Goal: Task Accomplishment & Management: Complete application form

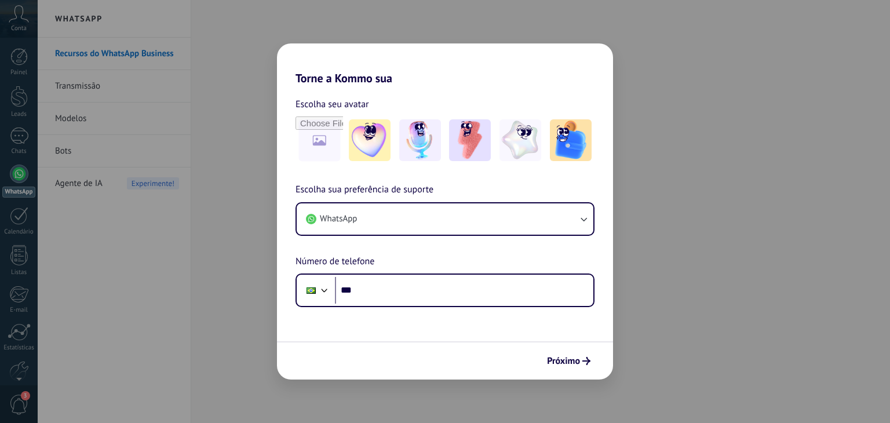
click at [158, 93] on div "Torne a Kommo sua Escolha seu avatar Escolha sua preferência de suporte WhatsAp…" at bounding box center [445, 211] width 890 height 423
click at [719, 140] on div "Torne a Kommo sua Escolha seu avatar Escolha sua preferência de suporte WhatsAp…" at bounding box center [445, 211] width 890 height 423
click at [548, 362] on span "Próximo" at bounding box center [563, 361] width 33 height 8
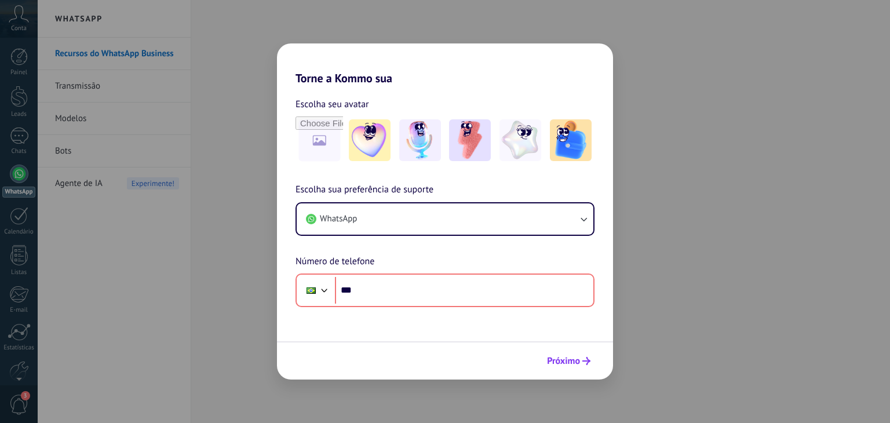
click at [568, 368] on button "Próximo" at bounding box center [569, 361] width 54 height 20
click at [749, 101] on div "Torne a Kommo sua Escolha seu avatar Escolha sua preferência de suporte WhatsAp…" at bounding box center [445, 211] width 890 height 423
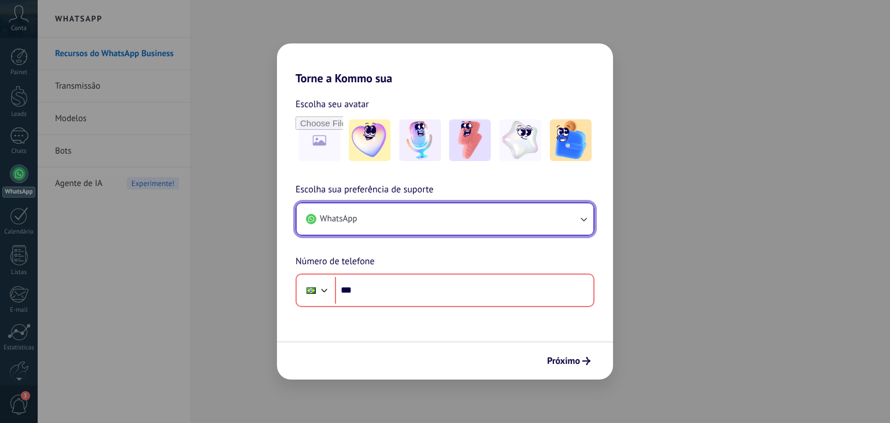
click at [581, 223] on icon "button" at bounding box center [584, 219] width 12 height 12
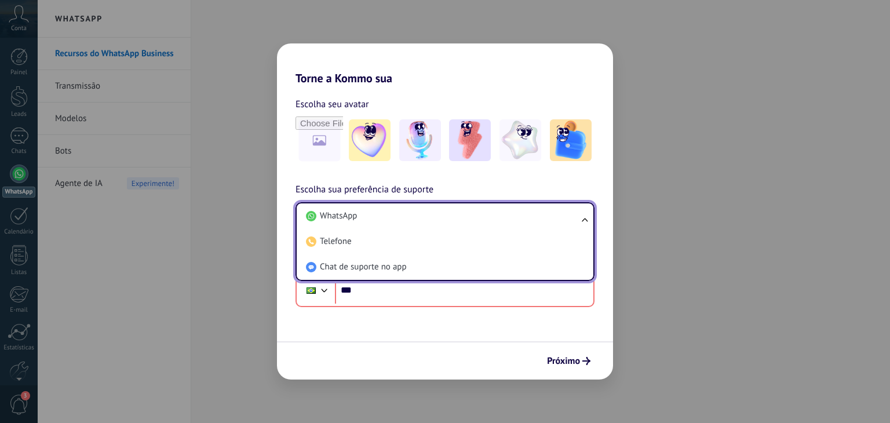
click at [581, 223] on ul "WhatsApp Telefone Chat de suporte no app" at bounding box center [444, 241] width 299 height 79
click at [323, 142] on input "file" at bounding box center [319, 140] width 45 height 45
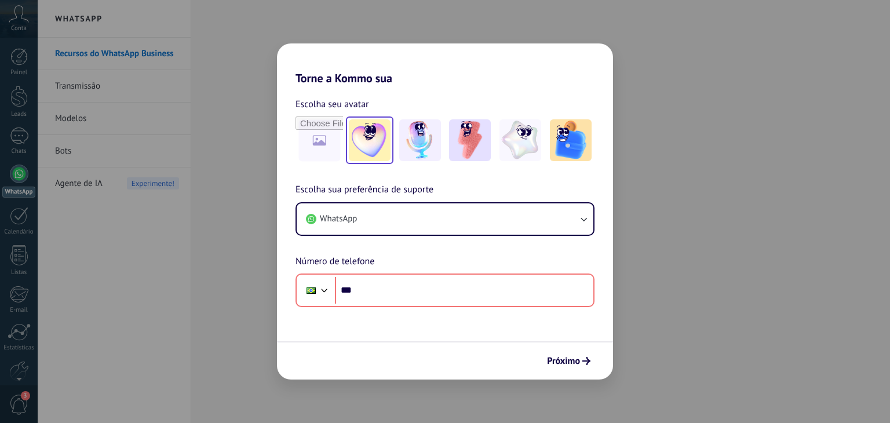
click at [372, 144] on img at bounding box center [370, 140] width 42 height 42
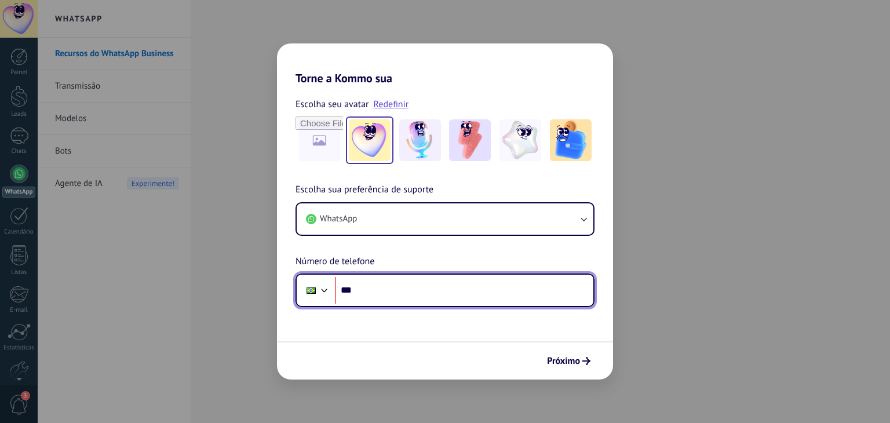
click at [440, 286] on input "***" at bounding box center [464, 290] width 258 height 27
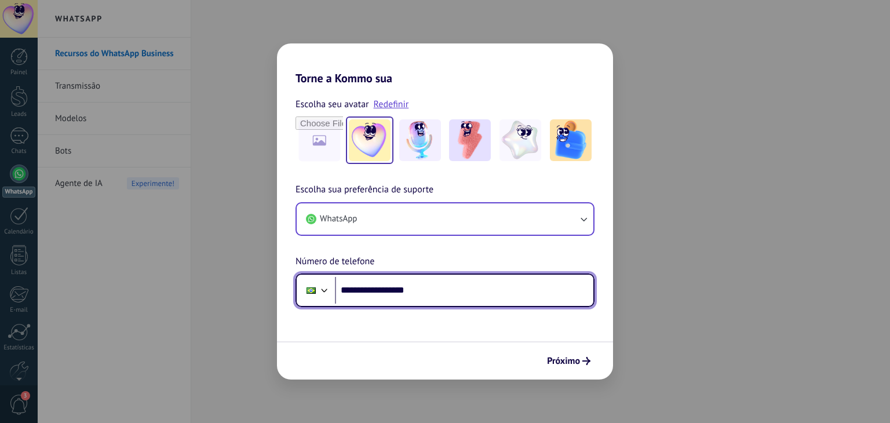
type input "**********"
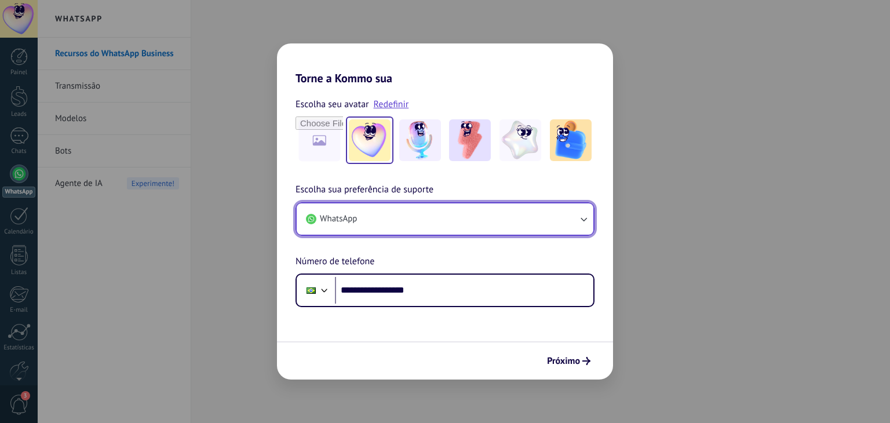
click at [441, 221] on button "WhatsApp" at bounding box center [445, 218] width 297 height 31
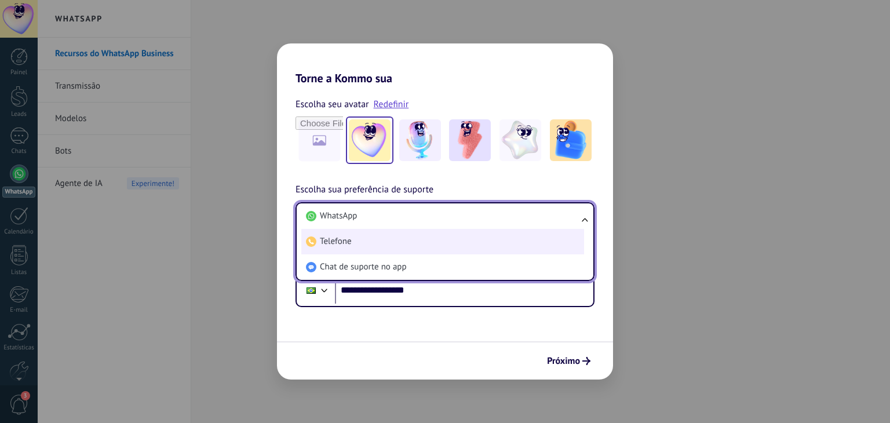
click at [419, 247] on li "Telefone" at bounding box center [442, 241] width 283 height 25
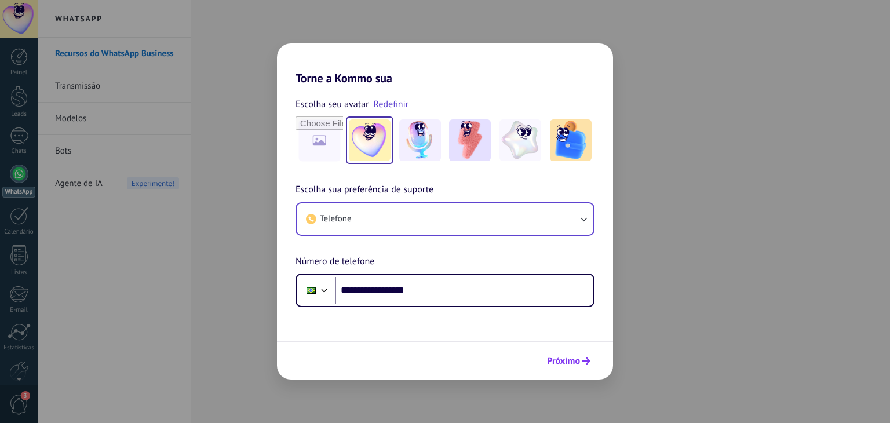
click at [575, 362] on span "Próximo" at bounding box center [563, 361] width 33 height 8
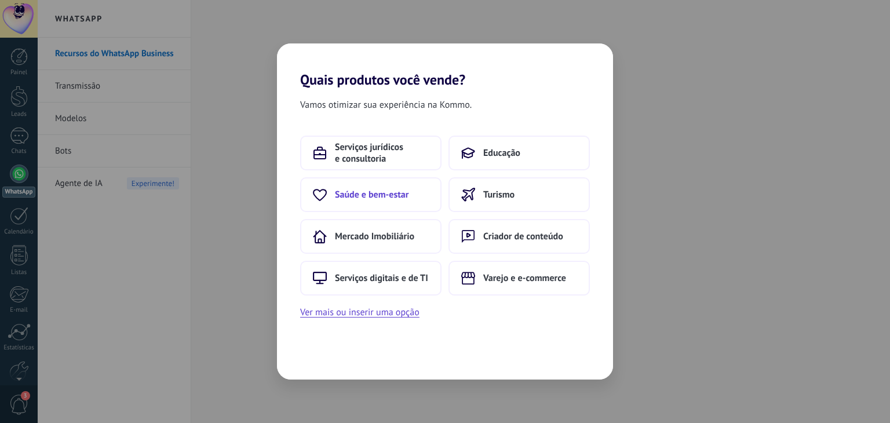
click at [392, 196] on span "Saúde e bem-estar" at bounding box center [372, 195] width 74 height 12
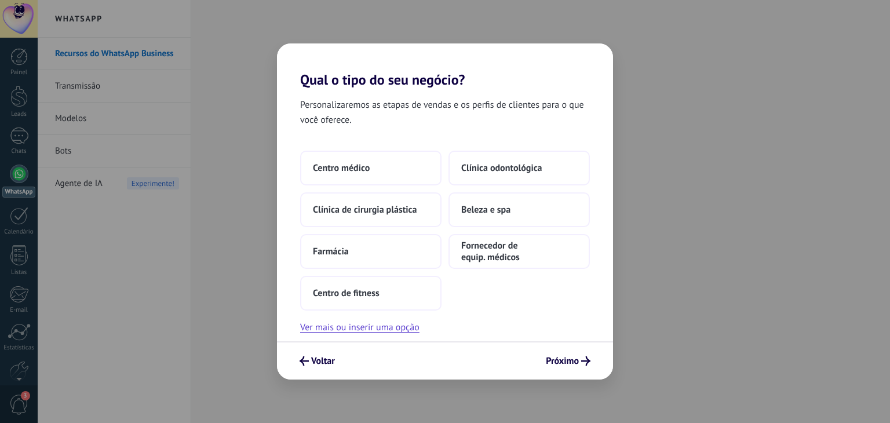
click at [499, 294] on div "Centro médico Clínica odontológica Clínica de cirurgia plástica Beleza e spa Fa…" at bounding box center [445, 231] width 290 height 160
click at [389, 326] on button "Ver mais ou inserir uma opção" at bounding box center [359, 327] width 119 height 15
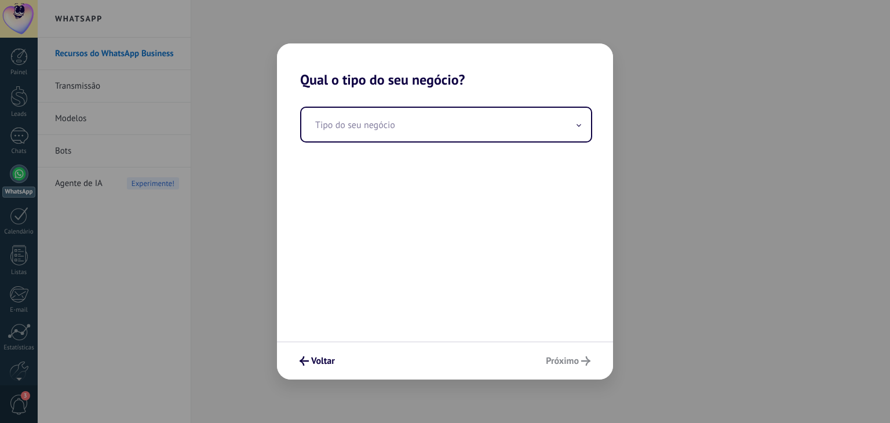
click at [395, 104] on div "Tipo do seu negócio" at bounding box center [445, 214] width 336 height 253
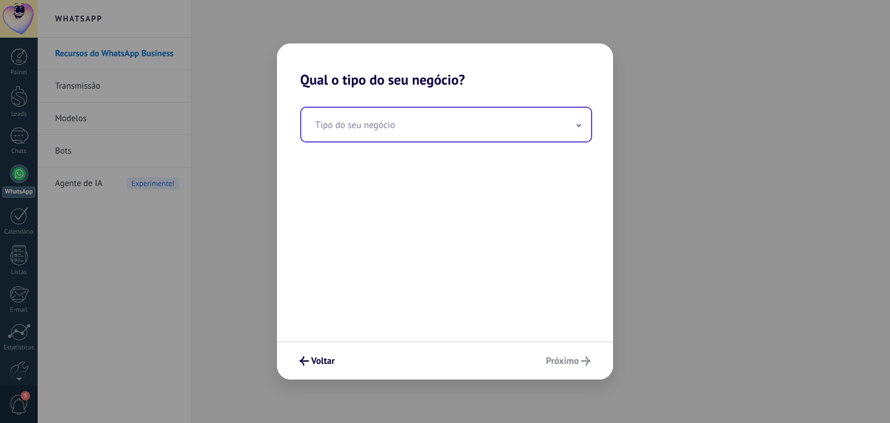
click at [400, 114] on input "text" at bounding box center [446, 125] width 290 height 34
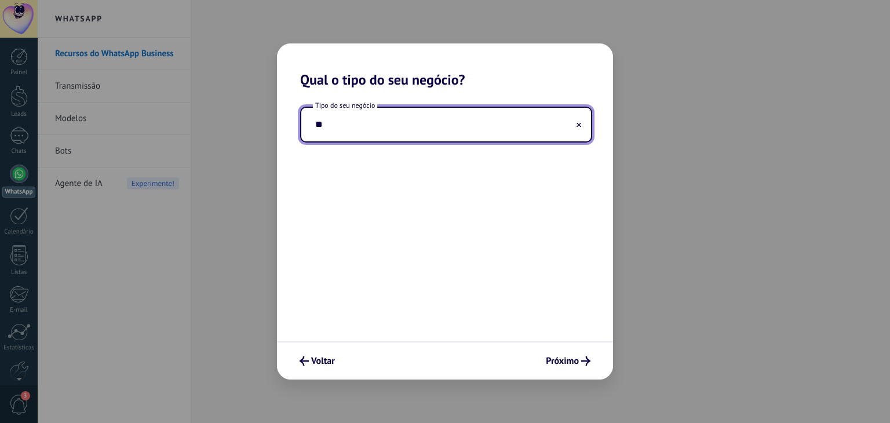
type input "*"
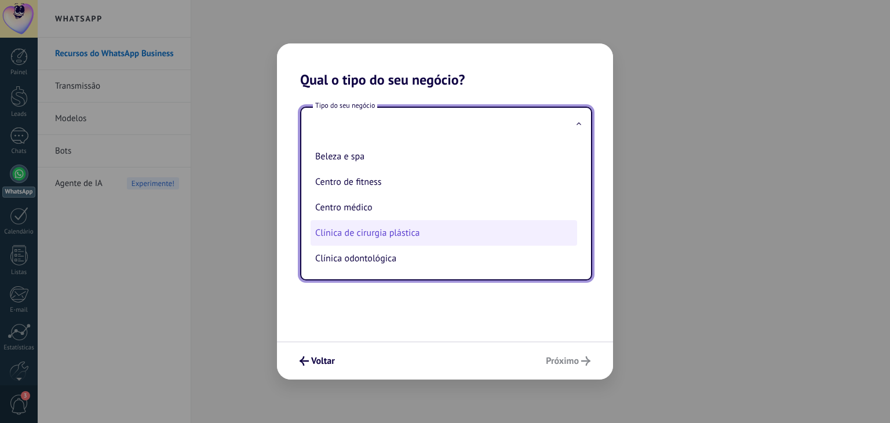
scroll to position [55, 0]
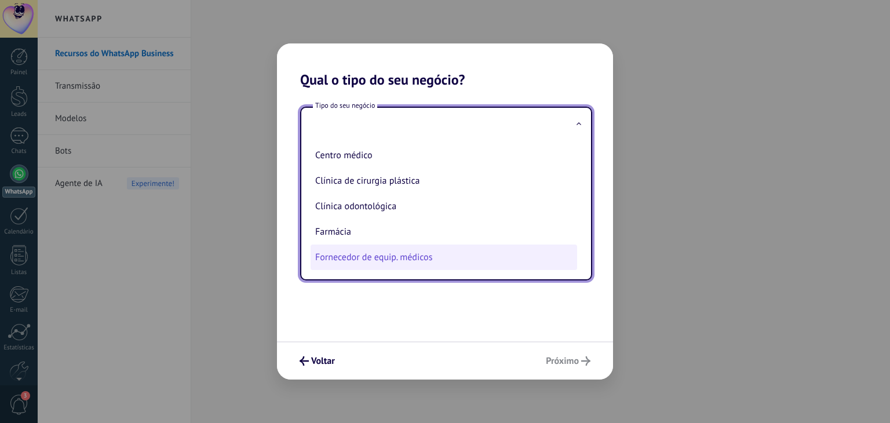
click at [424, 267] on li "Fornecedor de equip. médicos" at bounding box center [444, 256] width 267 height 25
type input "**********"
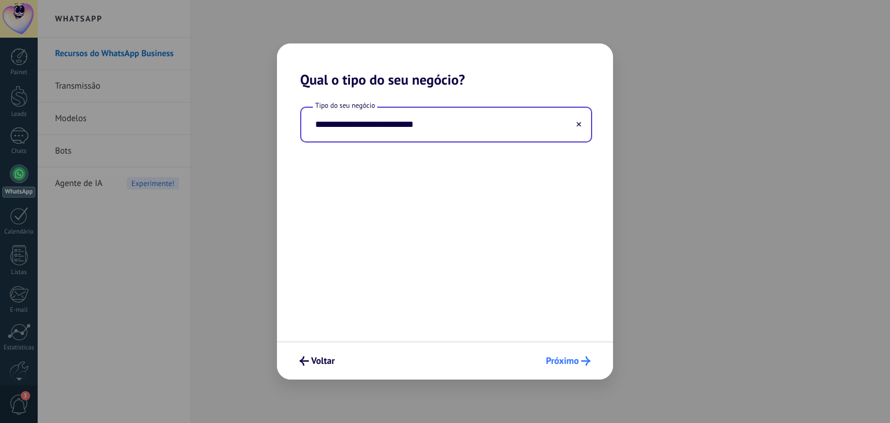
click at [574, 357] on span "Próximo" at bounding box center [562, 361] width 33 height 8
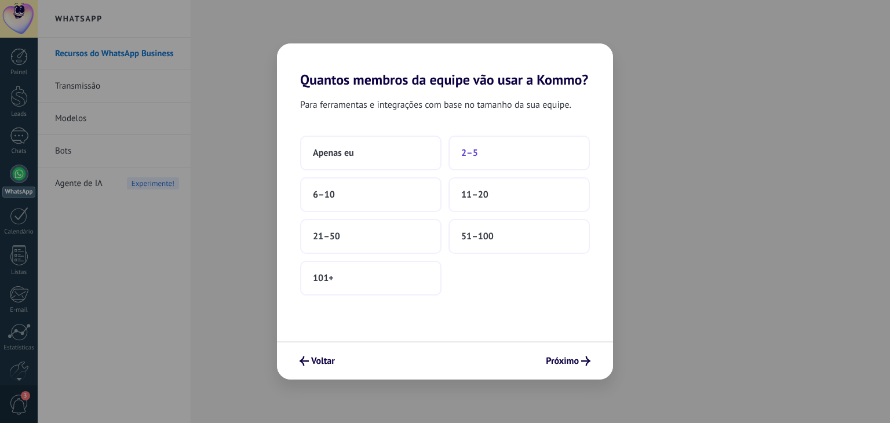
click at [516, 153] on button "2–5" at bounding box center [518, 153] width 141 height 35
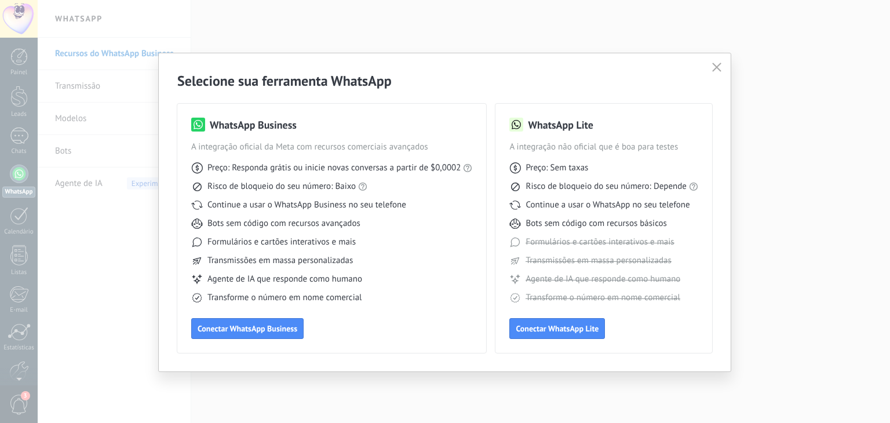
click at [244, 402] on div "Selecione sua ferramenta WhatsApp WhatsApp Business A integração oficial da Met…" at bounding box center [445, 211] width 890 height 423
click at [717, 73] on button "button" at bounding box center [716, 68] width 15 height 16
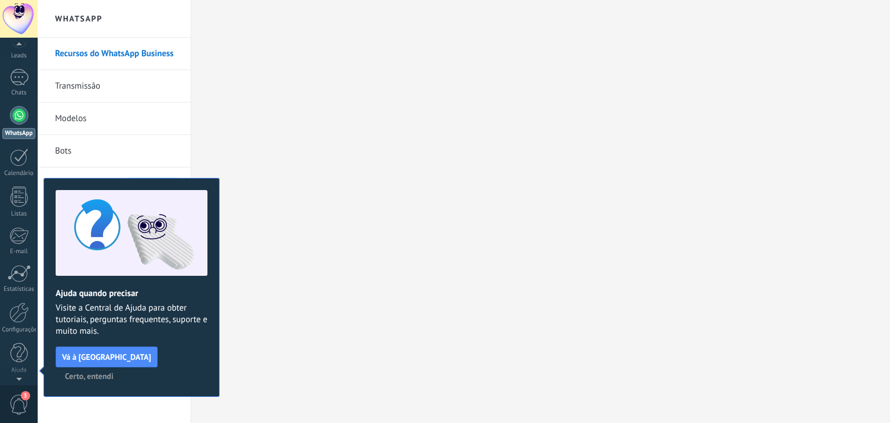
scroll to position [0, 0]
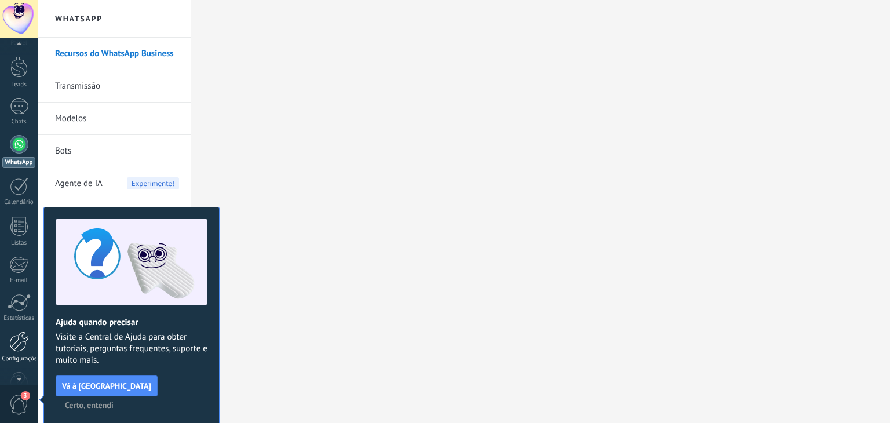
click at [28, 342] on div at bounding box center [19, 341] width 20 height 20
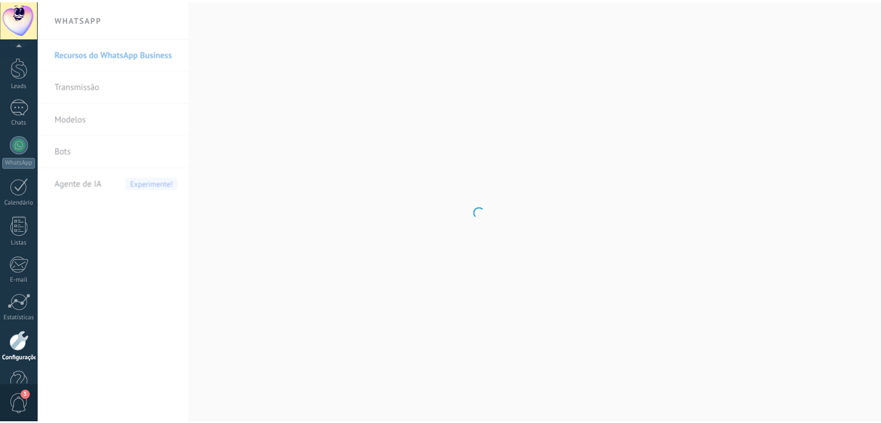
scroll to position [59, 0]
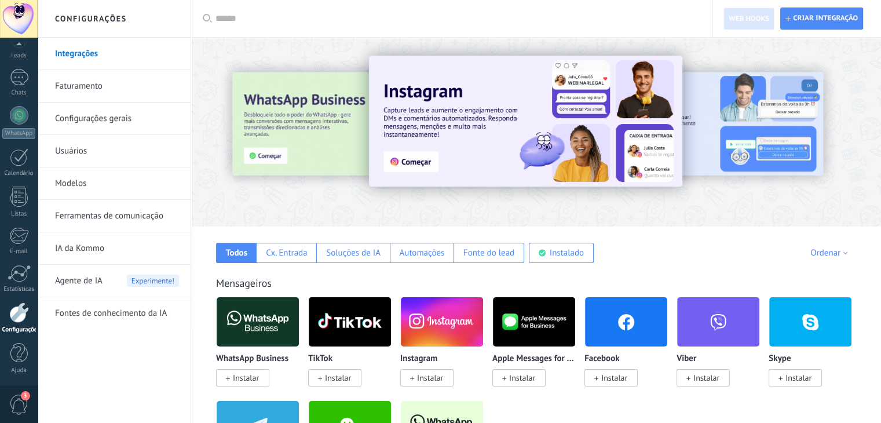
click at [140, 119] on link "Configurações gerais" at bounding box center [117, 119] width 124 height 32
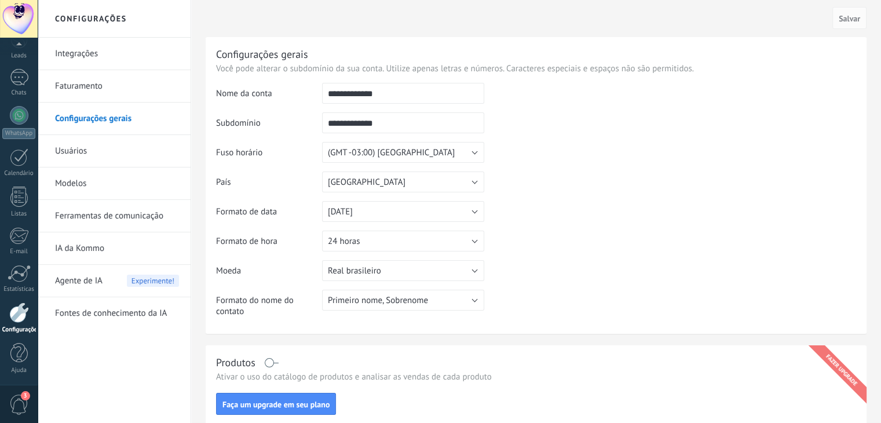
click at [82, 159] on link "Usuários" at bounding box center [117, 151] width 124 height 32
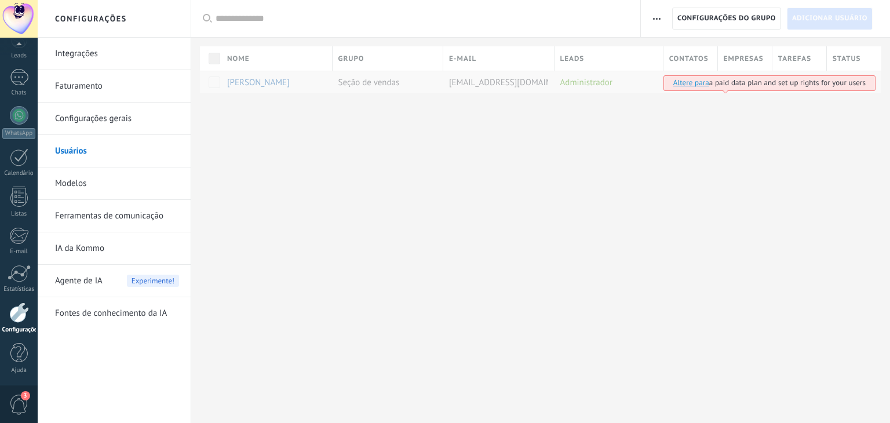
click at [654, 12] on span "button" at bounding box center [657, 19] width 8 height 22
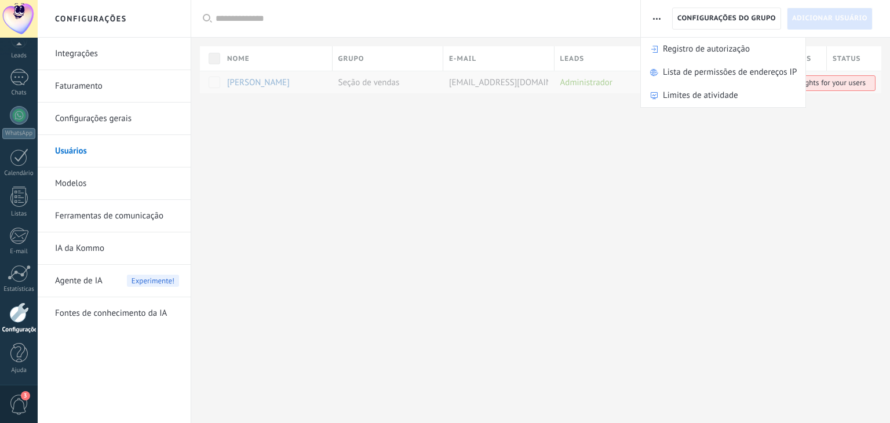
click at [654, 12] on span "button" at bounding box center [657, 19] width 8 height 22
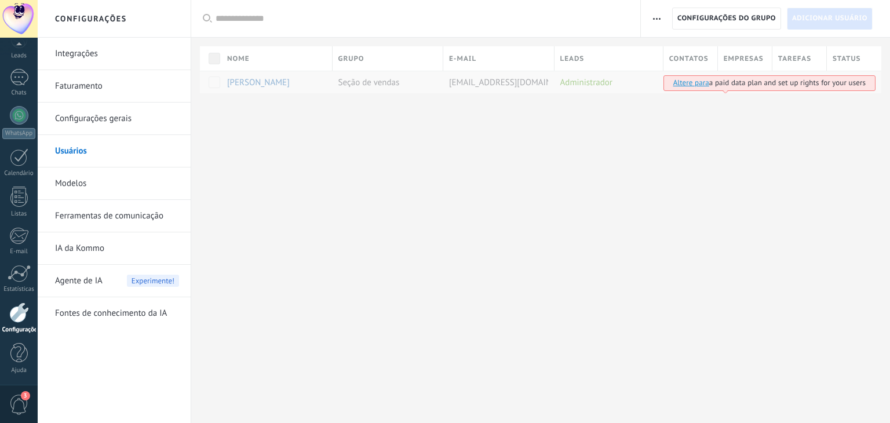
click at [25, 392] on span "3" at bounding box center [25, 395] width 9 height 9
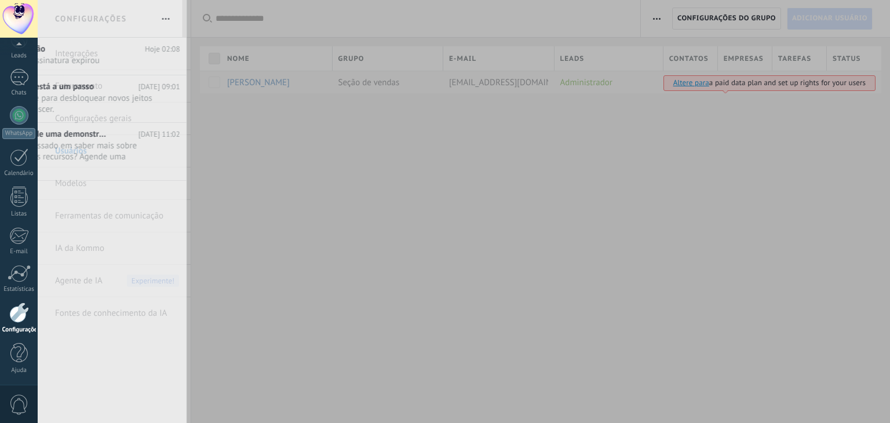
click at [25, 392] on div "0" at bounding box center [19, 404] width 38 height 38
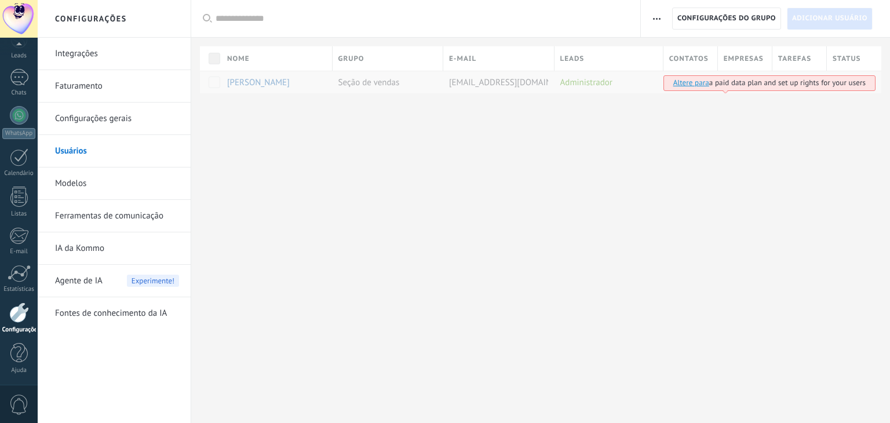
click at [22, 311] on div at bounding box center [19, 312] width 20 height 20
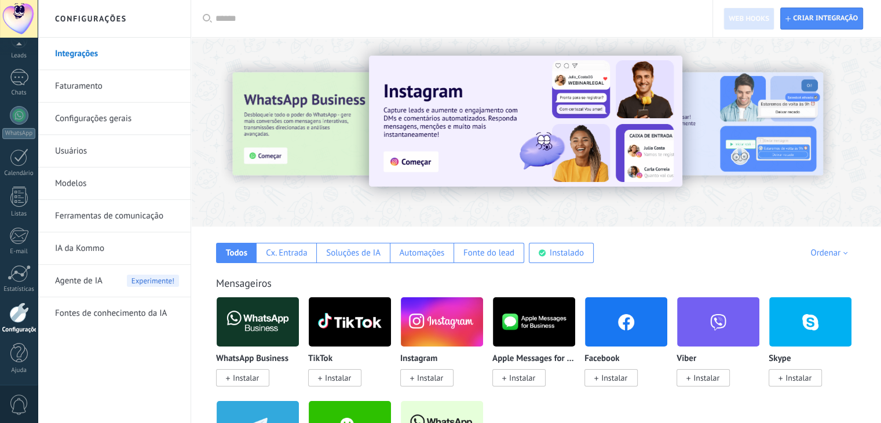
click at [110, 105] on link "Configurações gerais" at bounding box center [117, 119] width 124 height 32
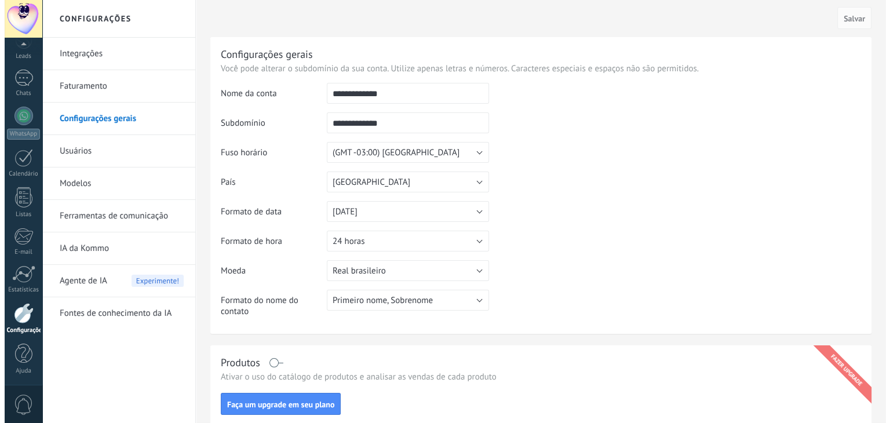
scroll to position [59, 0]
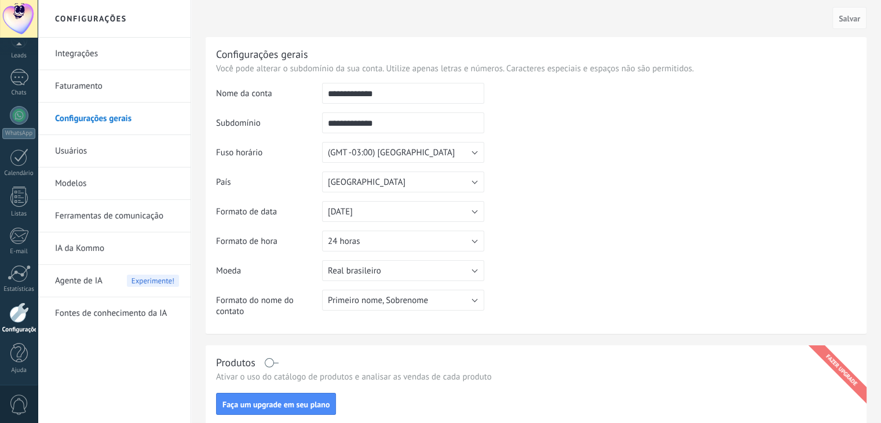
click at [114, 151] on link "Usuários" at bounding box center [117, 151] width 124 height 32
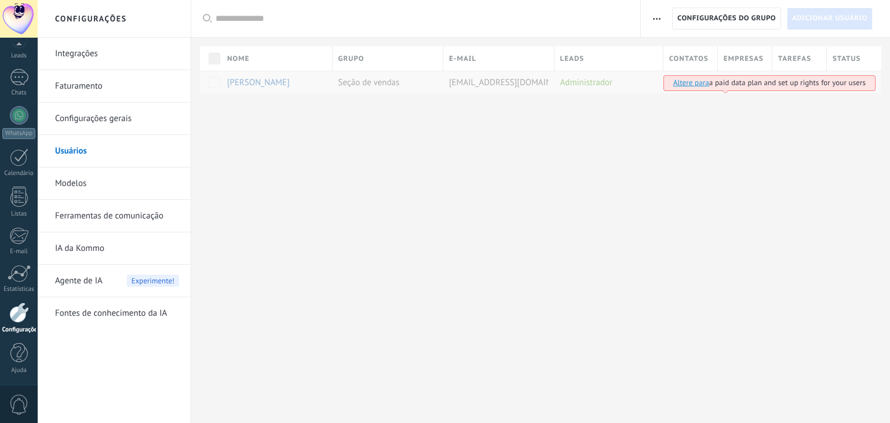
click at [484, 83] on div "Nome Grupo E-mail Leads Contatos Empresas Tarefas Status Altere para a paid dat…" at bounding box center [545, 69] width 690 height 47
click at [19, 71] on div at bounding box center [19, 77] width 19 height 17
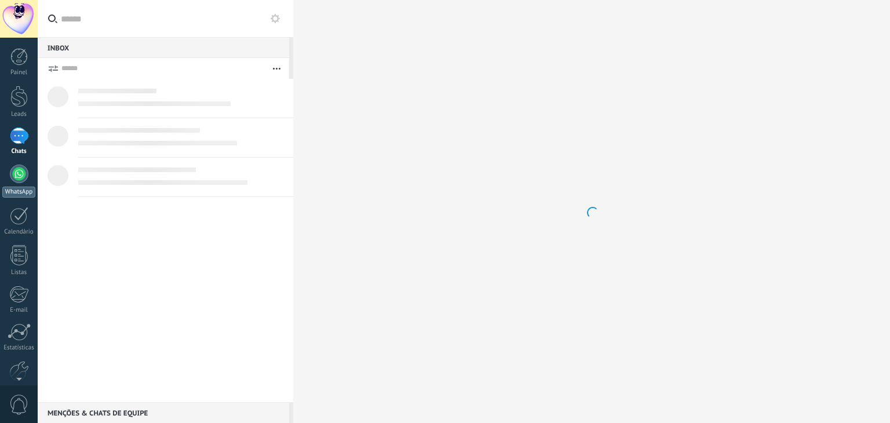
click at [17, 180] on div at bounding box center [19, 174] width 19 height 19
